Goal: Navigation & Orientation: Find specific page/section

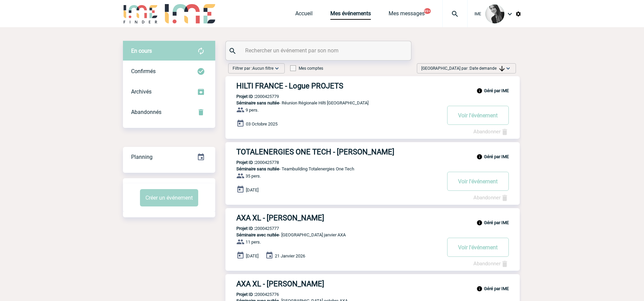
drag, startPoint x: 481, startPoint y: 67, endPoint x: 482, endPoint y: 85, distance: 18.7
click at [481, 67] on span "Date demande" at bounding box center [487, 68] width 35 height 5
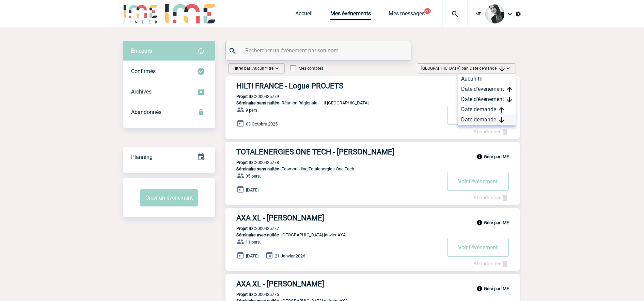
click at [493, 117] on div "Date demande" at bounding box center [487, 120] width 58 height 10
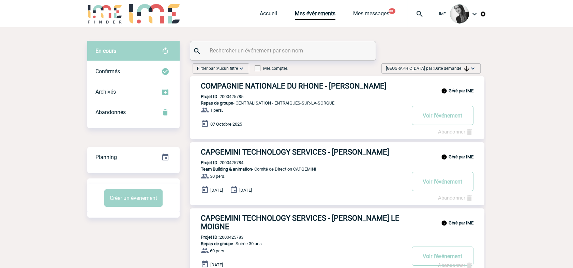
click at [449, 70] on span "Date demande" at bounding box center [451, 68] width 35 height 5
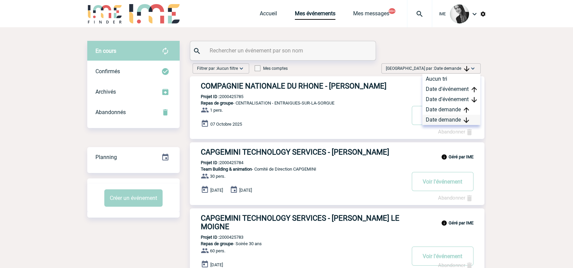
click at [452, 120] on div "Date demande" at bounding box center [451, 120] width 58 height 10
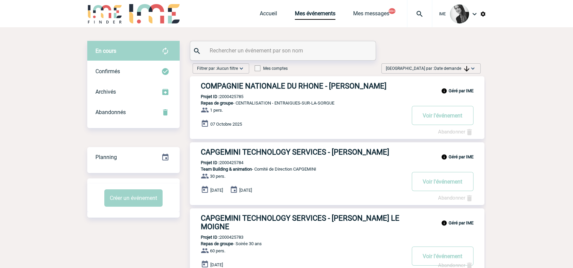
click at [461, 63] on div "[GEOGRAPHIC_DATA] par : Date demande Aucun tri Date d'événement Date d'événemen…" at bounding box center [430, 68] width 99 height 10
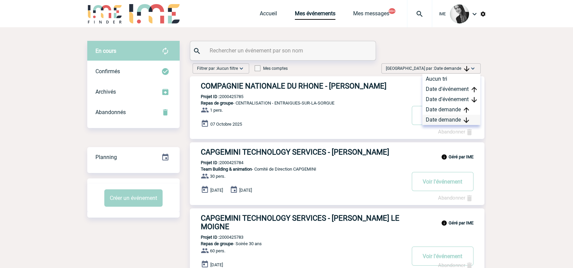
drag, startPoint x: 455, startPoint y: 121, endPoint x: 458, endPoint y: 118, distance: 4.1
click at [455, 121] on div "Date demande" at bounding box center [451, 120] width 58 height 10
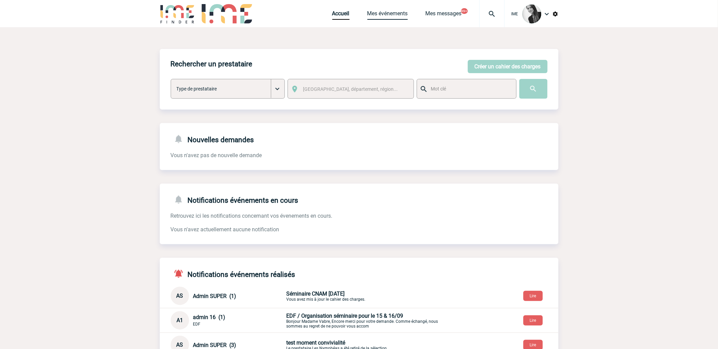
click at [396, 16] on link "Mes événements" at bounding box center [387, 15] width 41 height 10
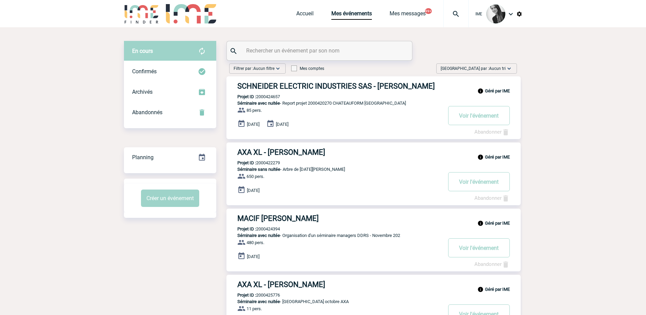
click at [491, 68] on span "Aucun tri" at bounding box center [497, 68] width 17 height 5
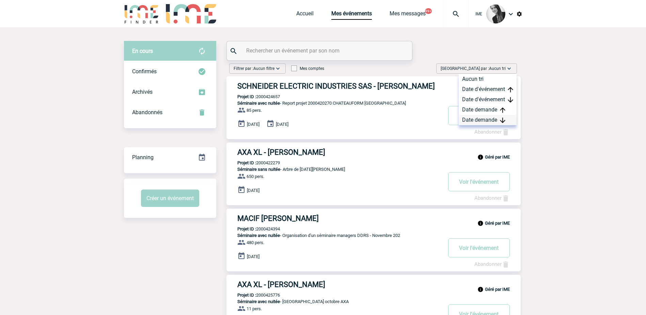
click at [495, 124] on div "Date demande" at bounding box center [488, 120] width 58 height 10
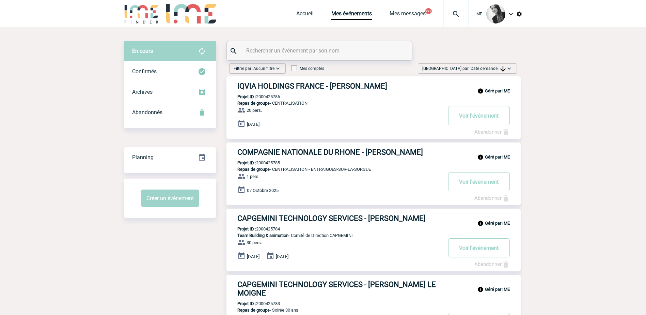
drag, startPoint x: 487, startPoint y: 69, endPoint x: 488, endPoint y: 86, distance: 16.4
click at [487, 69] on span "Date demande" at bounding box center [488, 68] width 35 height 5
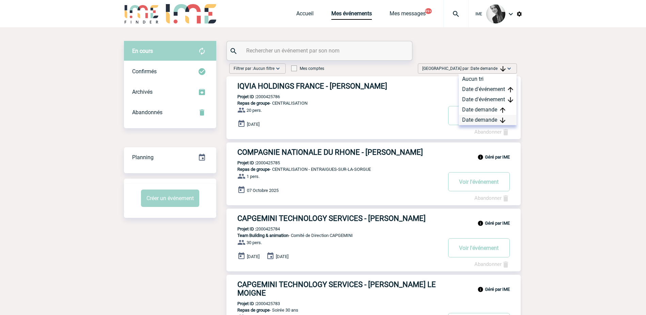
click at [477, 118] on div "Date demande" at bounding box center [488, 120] width 58 height 10
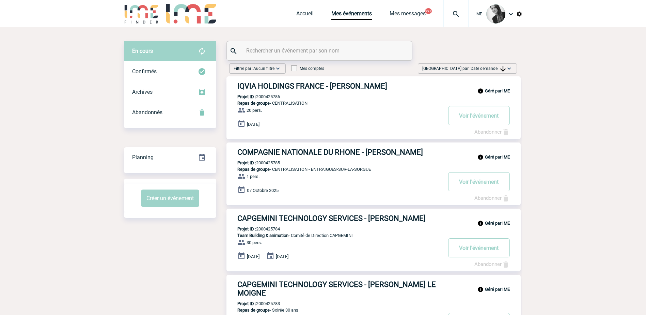
drag, startPoint x: 497, startPoint y: 64, endPoint x: 489, endPoint y: 82, distance: 19.1
click at [496, 64] on div "[GEOGRAPHIC_DATA] par : Date demande Aucun tri Date d'événement Date d'événemen…" at bounding box center [467, 68] width 99 height 10
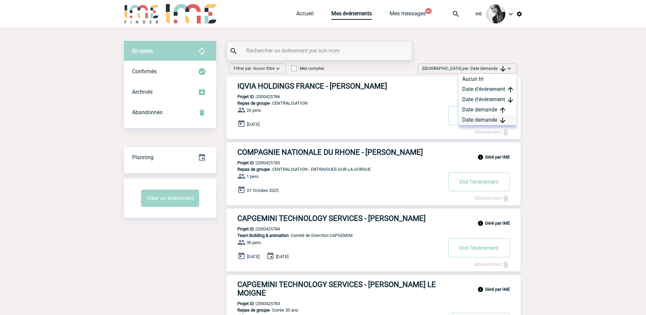
click at [479, 122] on div "Date demande" at bounding box center [488, 120] width 58 height 10
